Goal: Information Seeking & Learning: Learn about a topic

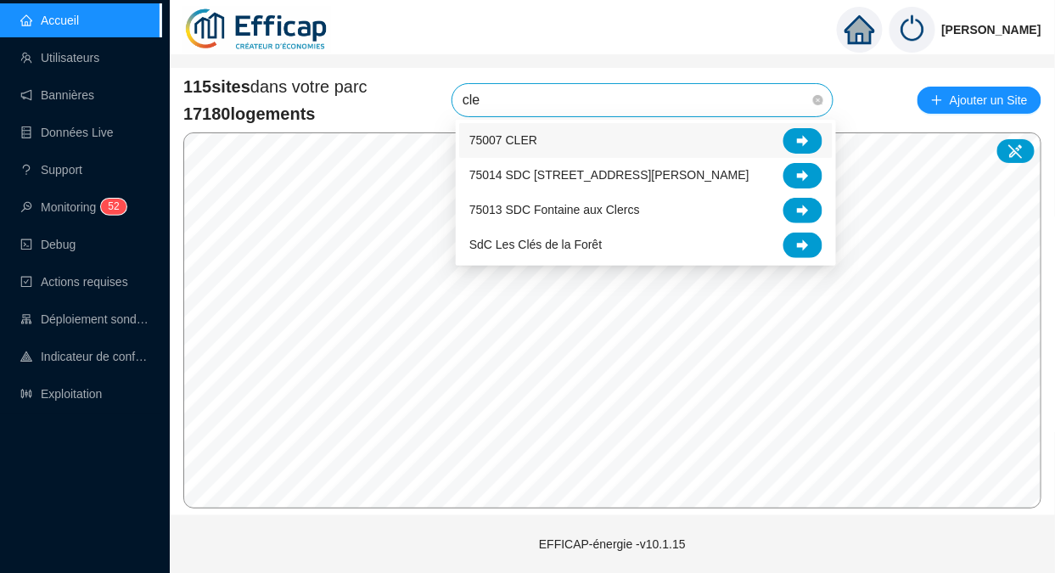
type input "cler"
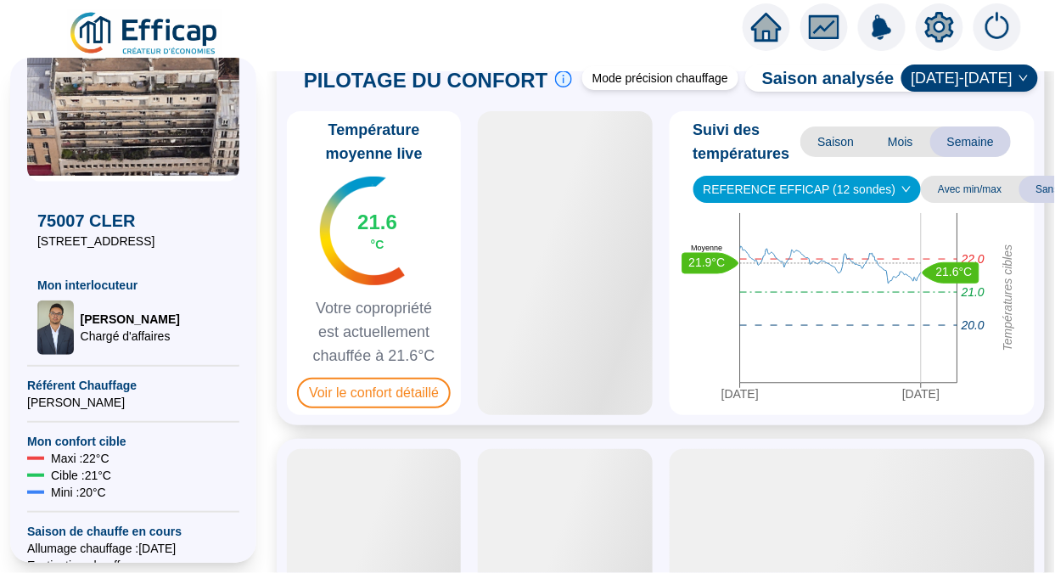
scroll to position [115, 0]
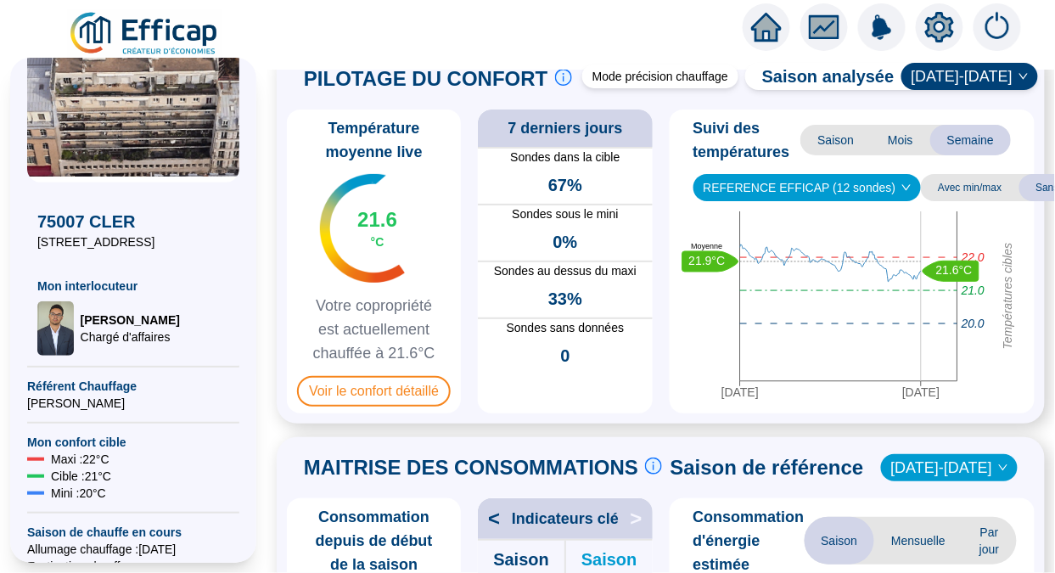
click at [340, 397] on span "Voir le confort détaillé" at bounding box center [374, 391] width 154 height 31
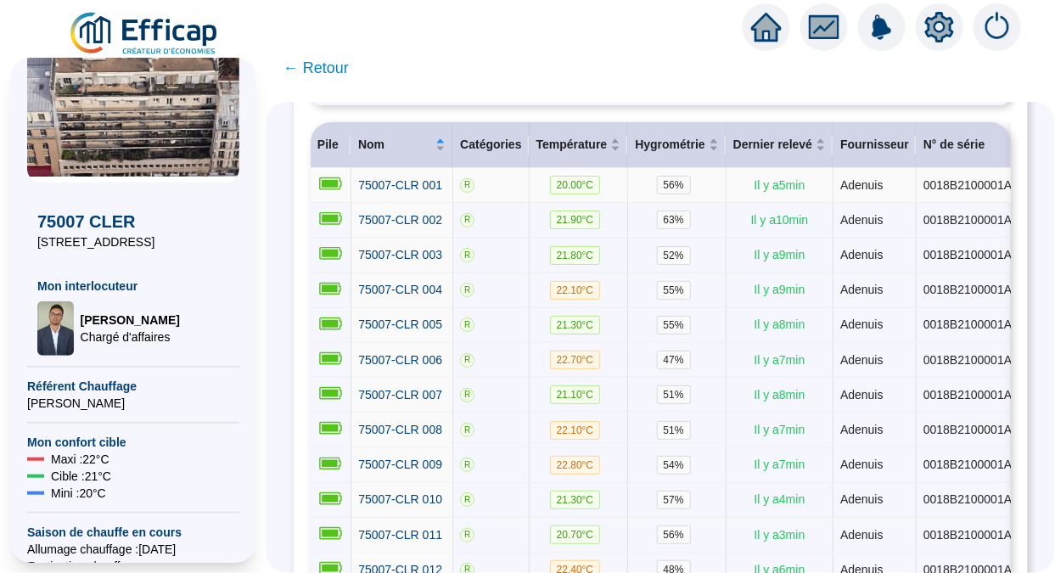
scroll to position [246, 0]
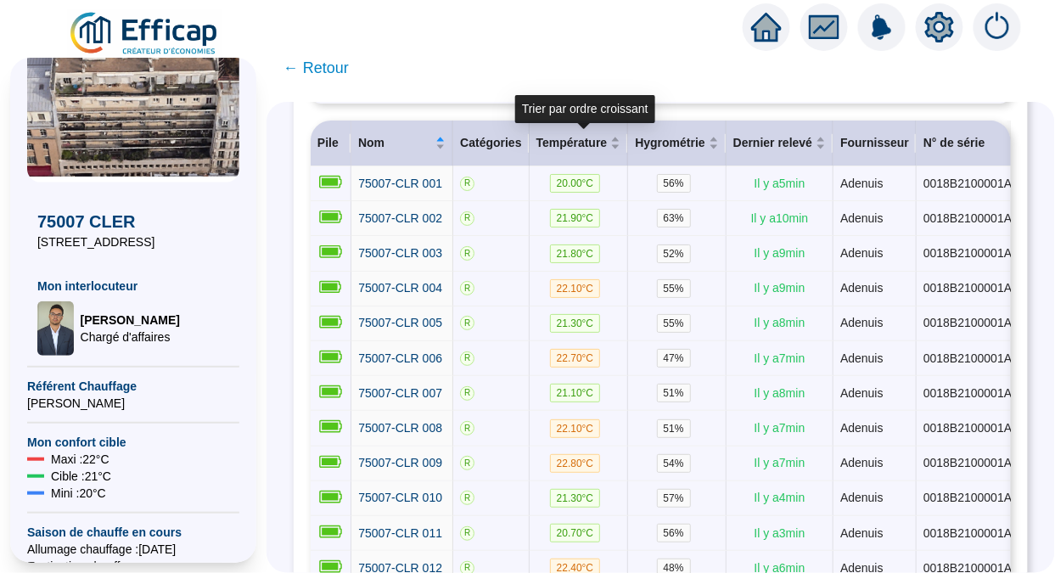
click at [580, 146] on span "Température" at bounding box center [571, 143] width 71 height 18
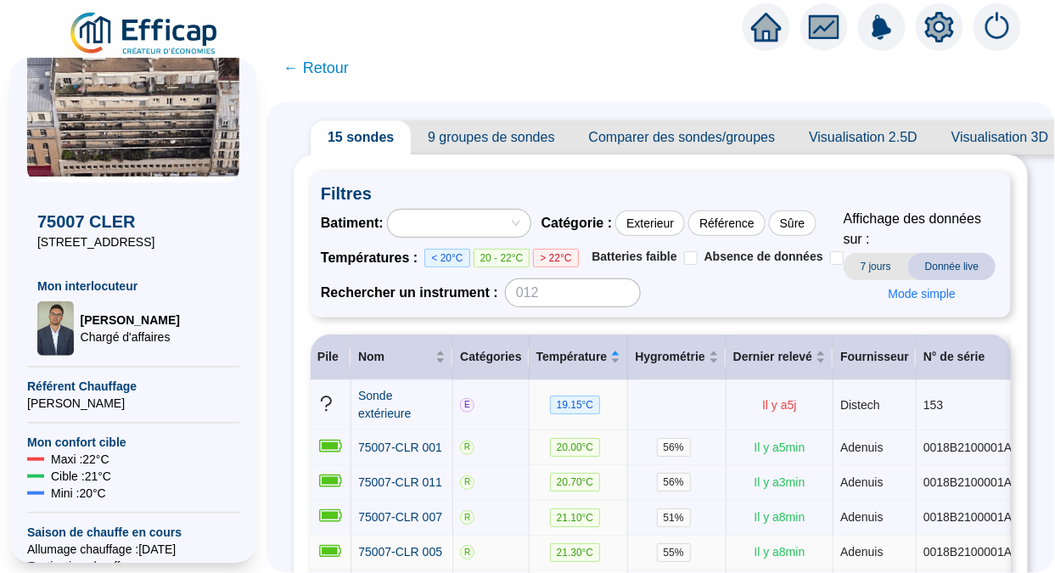
scroll to position [25, 0]
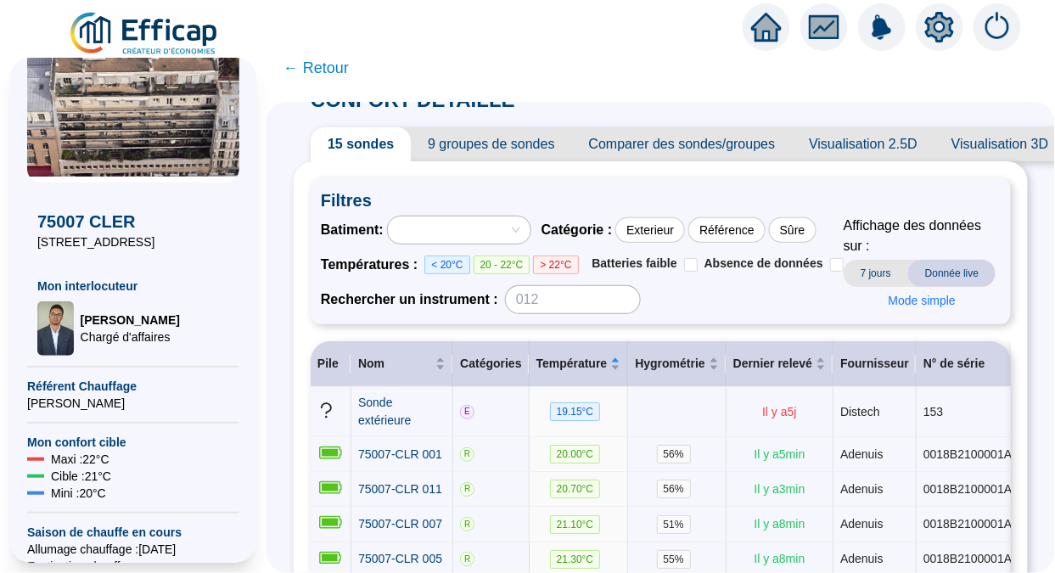
click at [875, 272] on span "7 jours" at bounding box center [876, 273] width 64 height 27
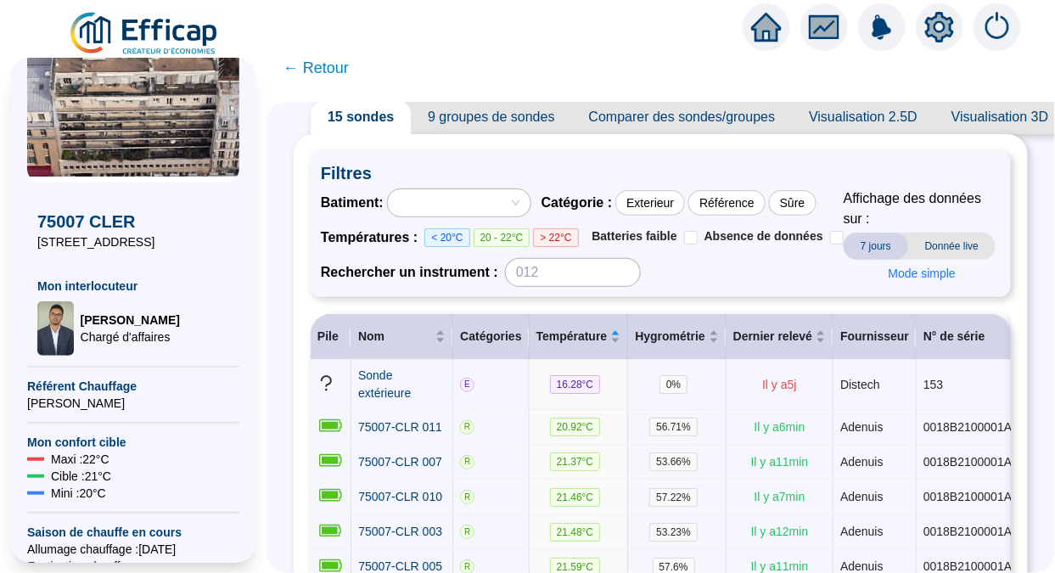
scroll to position [0, 0]
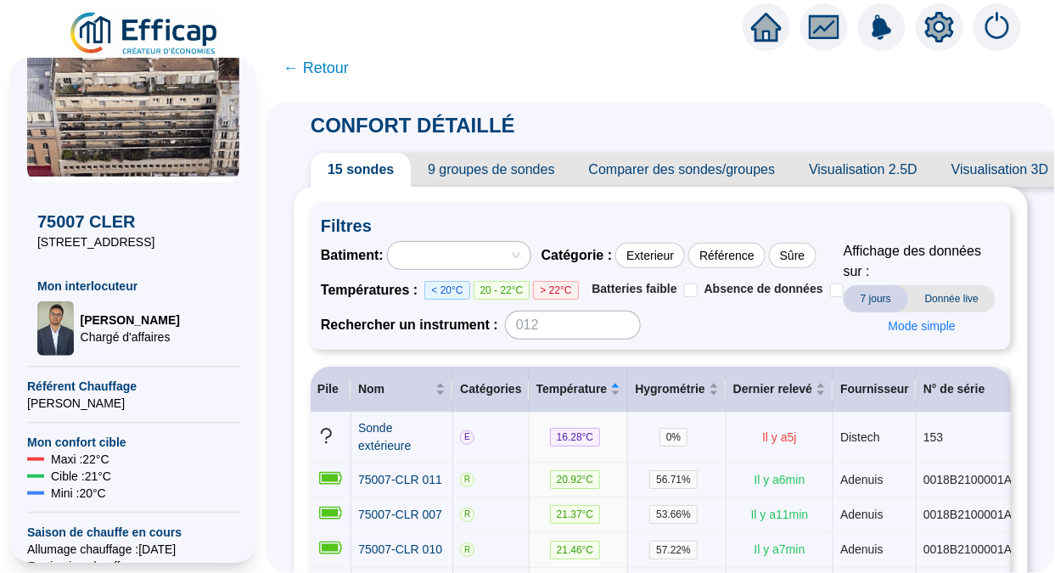
click at [532, 166] on span "9 groupes de sondes" at bounding box center [491, 170] width 160 height 34
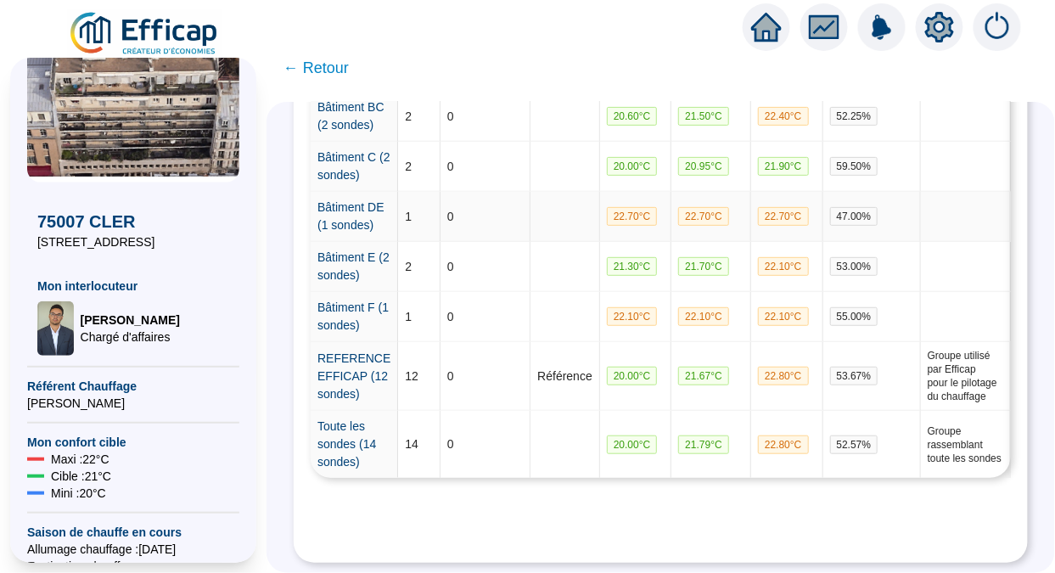
scroll to position [586, 0]
click at [356, 351] on link "REFERENCE EFFICAP (12 sondes)" at bounding box center [353, 375] width 73 height 49
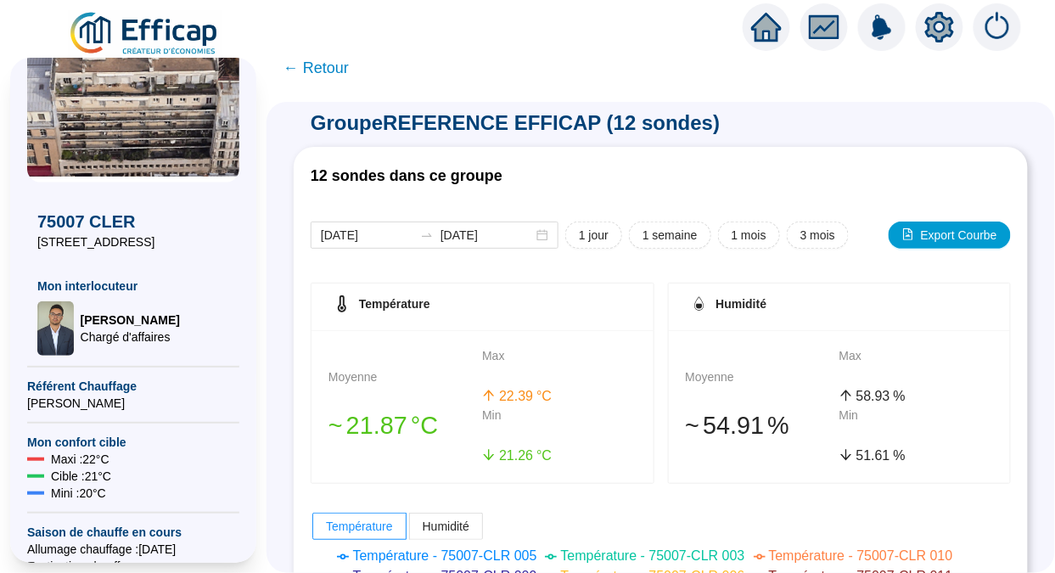
scroll to position [5, 0]
click at [679, 233] on span "1 semaine" at bounding box center [669, 236] width 55 height 18
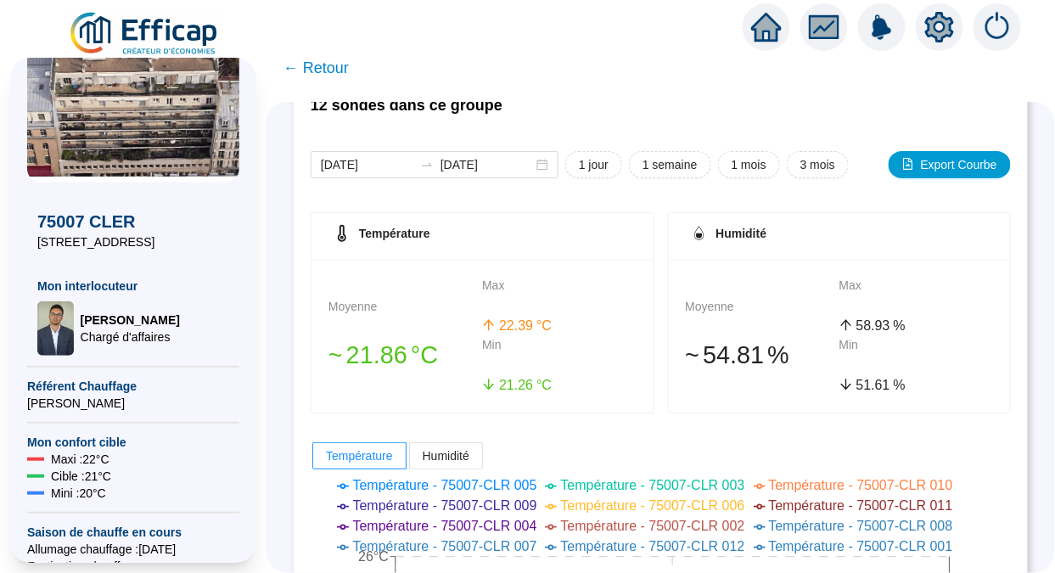
scroll to position [77, 0]
click at [306, 66] on span "← Retour" at bounding box center [315, 68] width 65 height 24
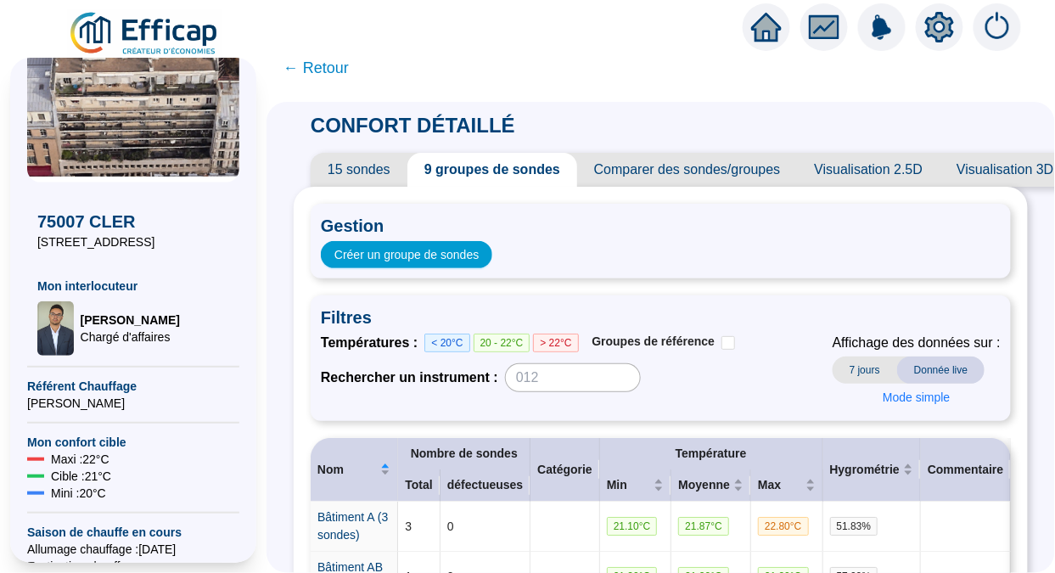
click at [324, 71] on span "← Retour" at bounding box center [315, 68] width 65 height 24
